Goal: Task Accomplishment & Management: Use online tool/utility

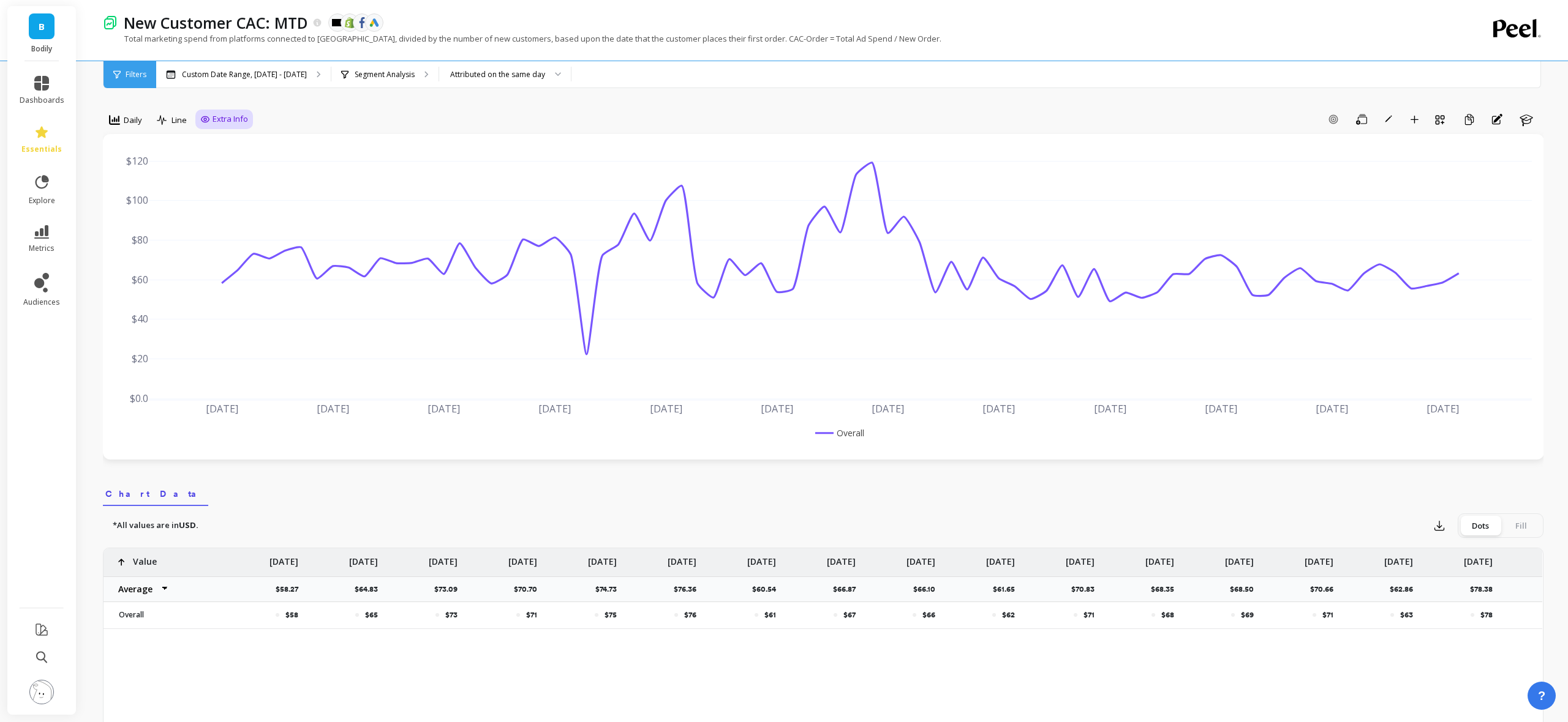
click at [233, 124] on span "Extra Info" at bounding box center [230, 119] width 36 height 12
click at [228, 140] on input "Goals" at bounding box center [226, 144] width 40 height 12
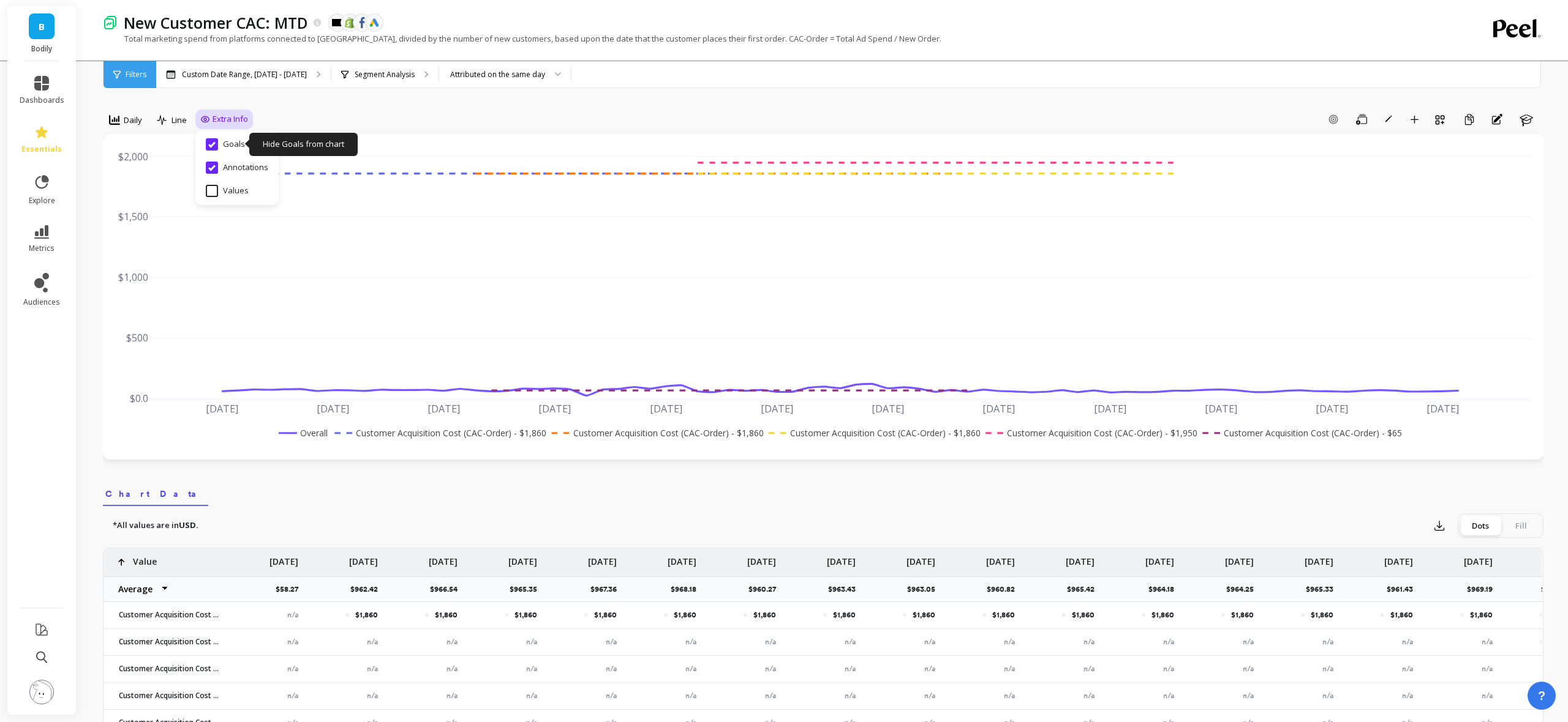
click at [234, 145] on input "Goals" at bounding box center [226, 144] width 40 height 12
checkbox input "false"
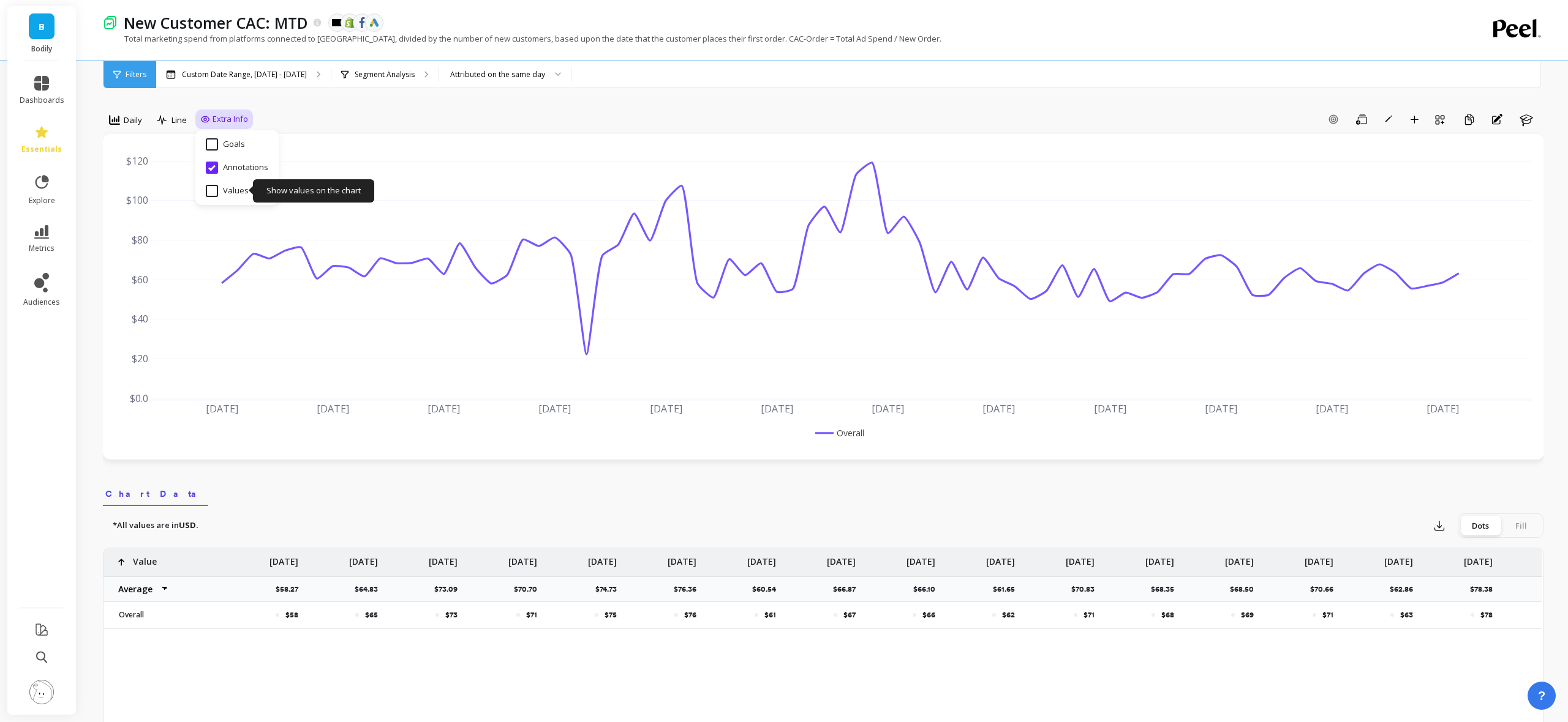
click at [233, 193] on input "Values" at bounding box center [227, 191] width 43 height 12
checkbox input "true"
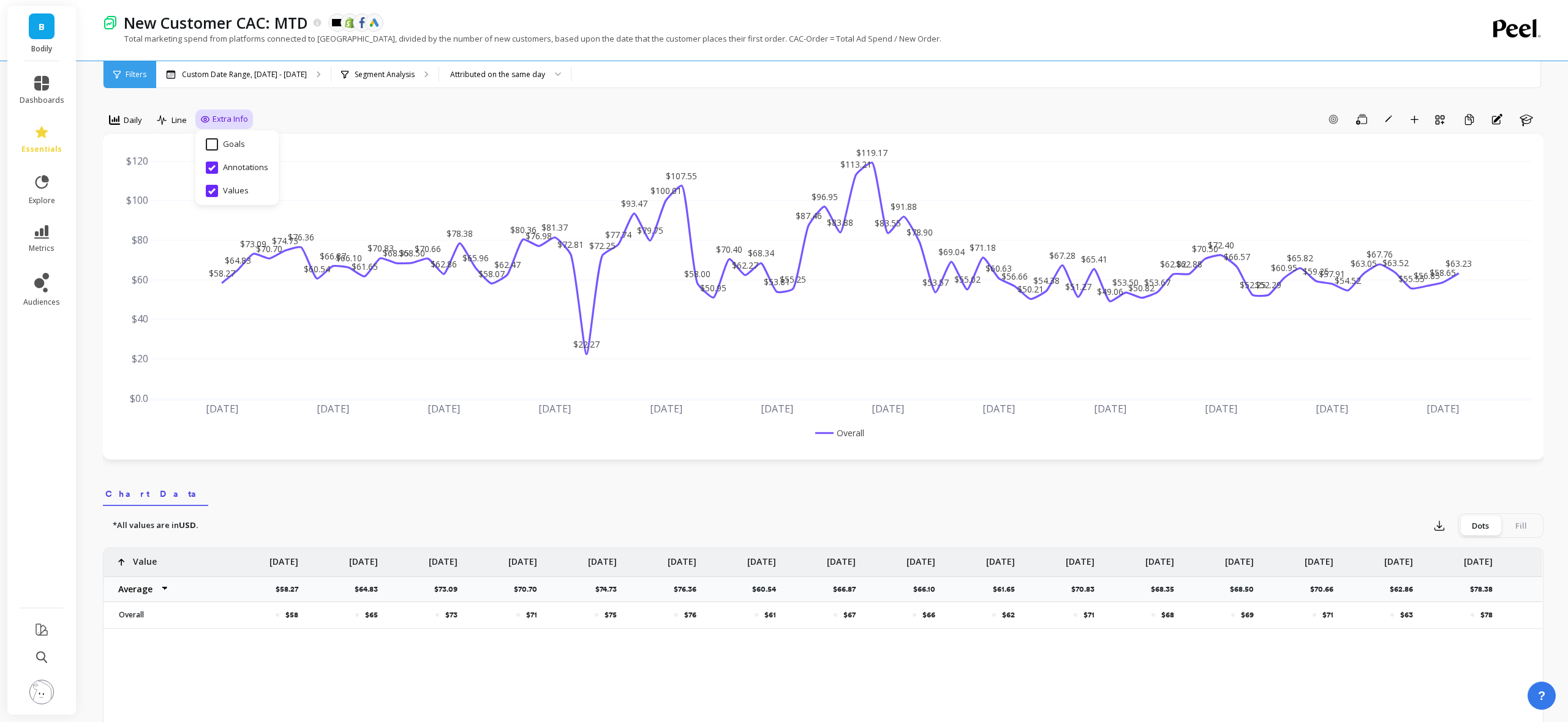
click at [436, 106] on div "Daily Line Extra Info Hide Goals from chart Goals Hide Annotations from chart A…" at bounding box center [823, 701] width 1440 height 1306
click at [520, 106] on div "Daily Line Extra Info Add Goal Save Rename Add to Dashboard Create a Copy Annot…" at bounding box center [823, 701] width 1440 height 1306
click at [617, 112] on div "Add Goal Save Rename Add to Dashboard Create a Copy Annotations Learn" at bounding box center [898, 119] width 1290 height 20
click at [1084, 125] on div "Add Goal Save Rename Add to Dashboard Create a Copy Annotations Learn" at bounding box center [898, 119] width 1290 height 20
